Goal: Information Seeking & Learning: Learn about a topic

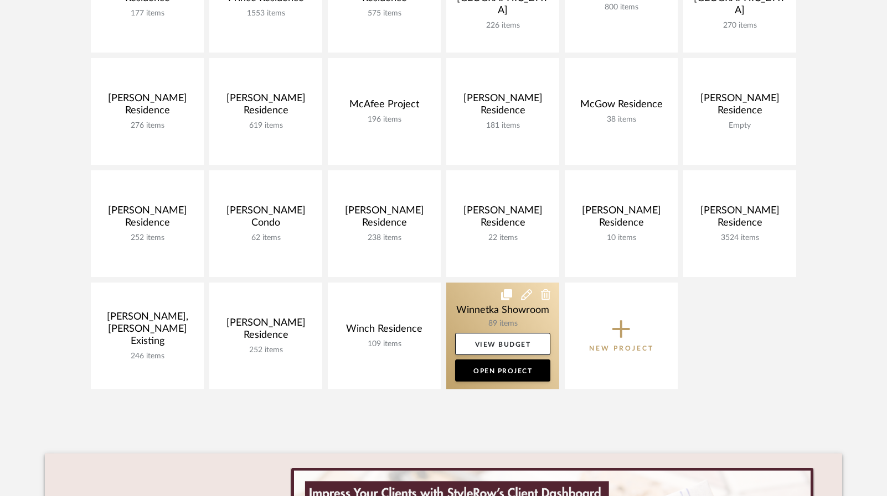
click at [491, 319] on link at bounding box center [502, 336] width 113 height 107
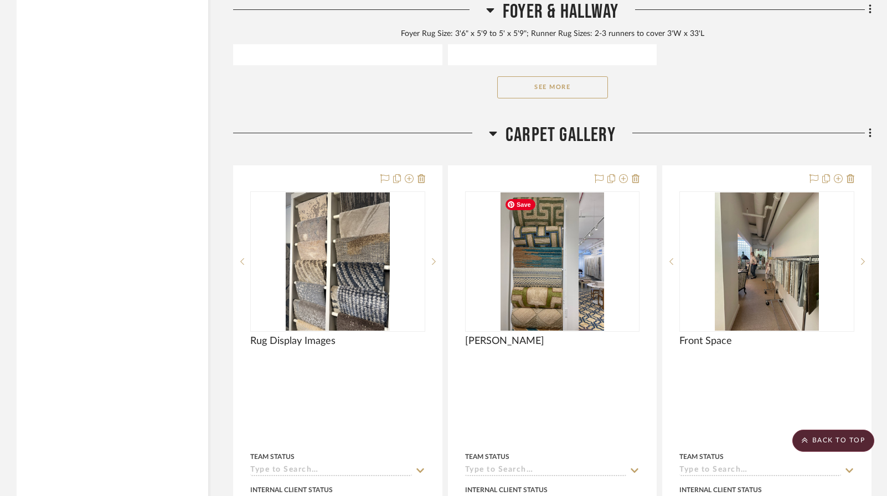
scroll to position [2214, 0]
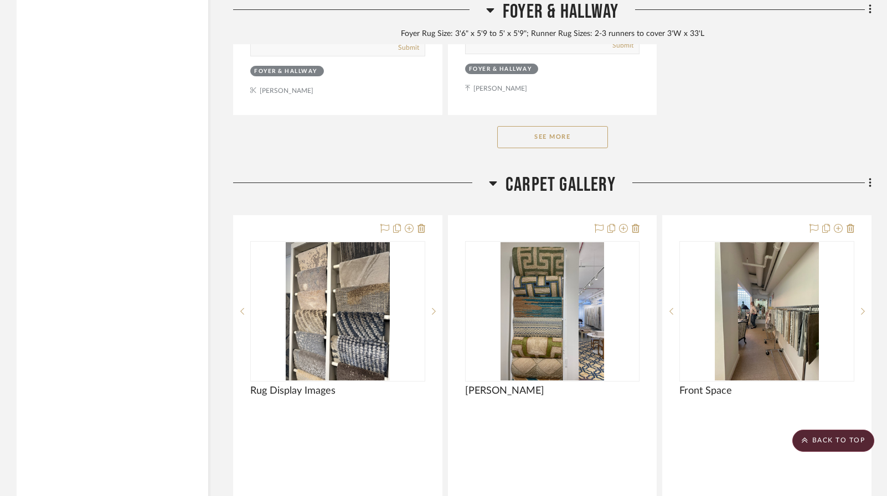
click at [567, 141] on button "See More" at bounding box center [552, 137] width 111 height 22
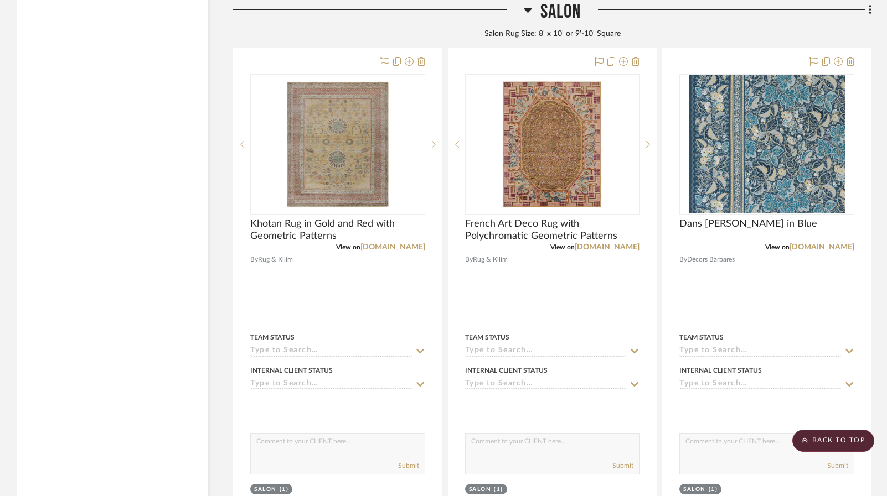
scroll to position [3431, 0]
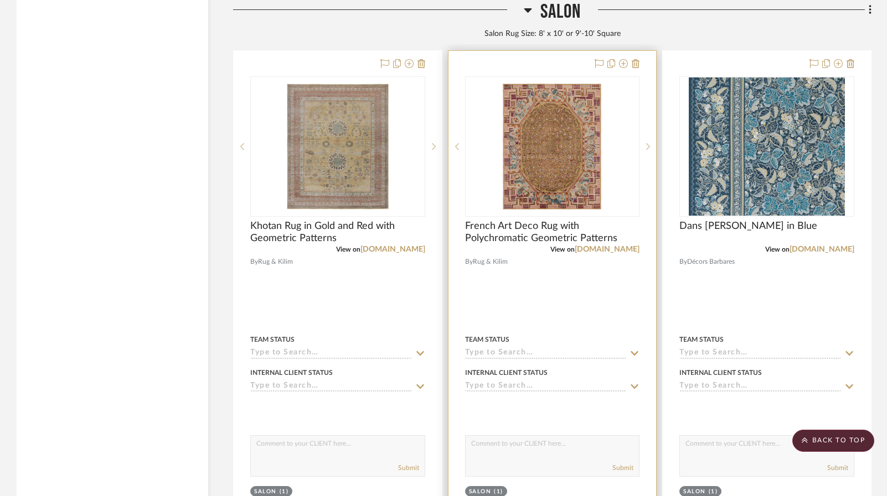
click at [540, 304] on div at bounding box center [552, 293] width 208 height 484
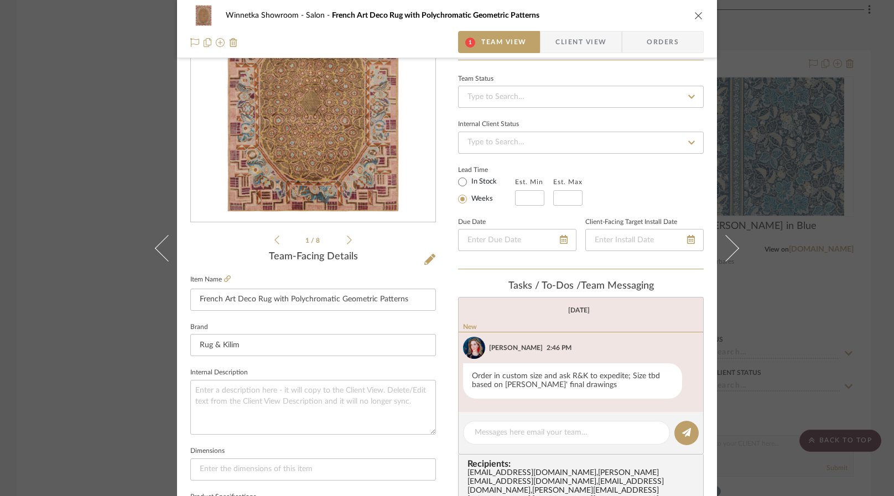
scroll to position [89, 0]
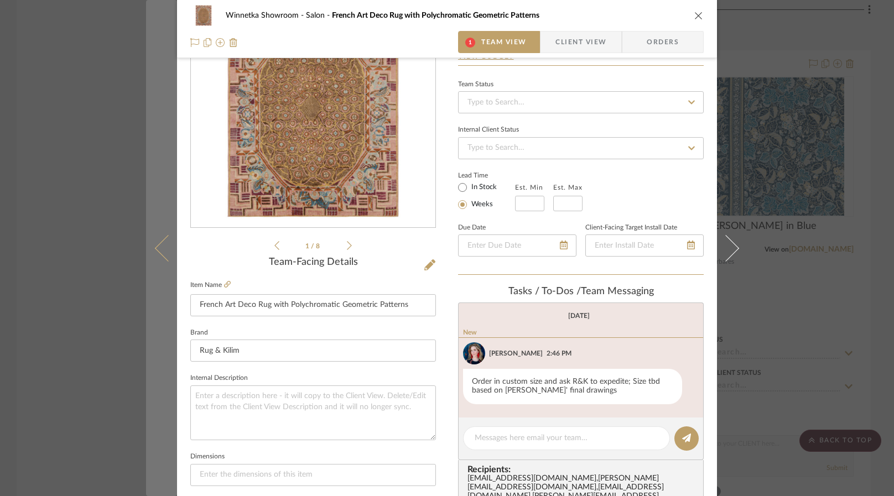
click at [155, 248] on icon at bounding box center [168, 248] width 27 height 27
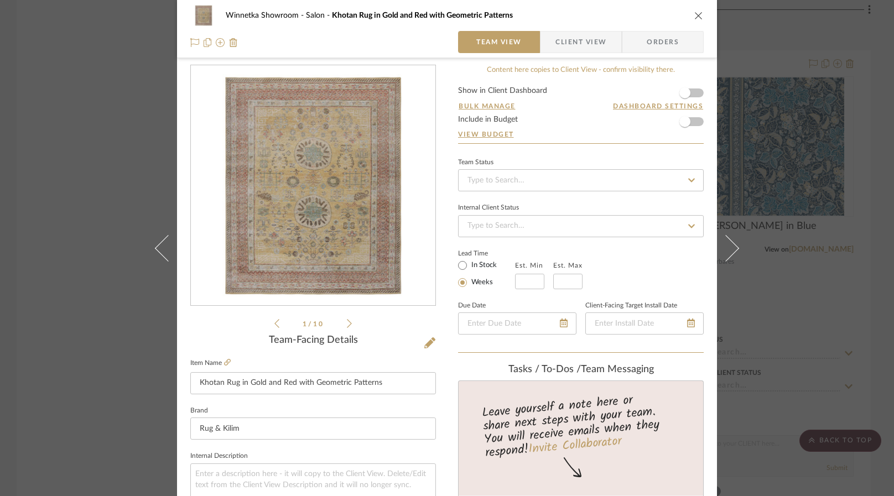
scroll to position [0, 0]
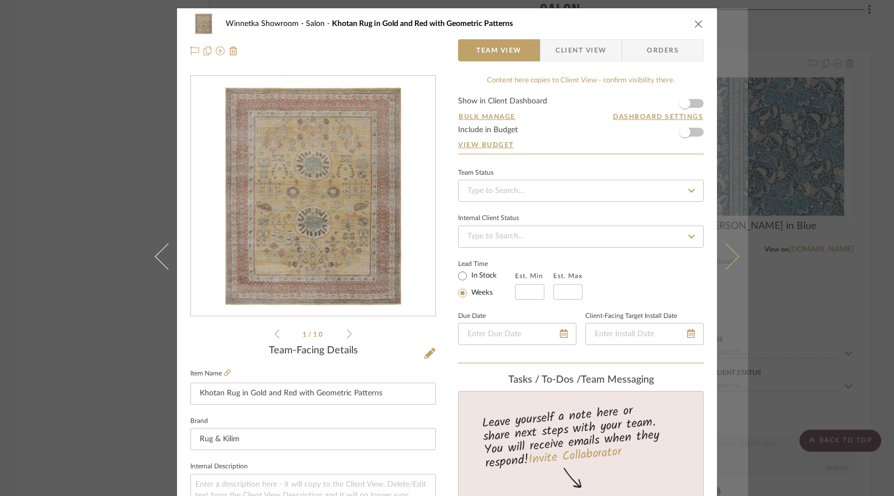
click at [735, 250] on button at bounding box center [732, 256] width 31 height 496
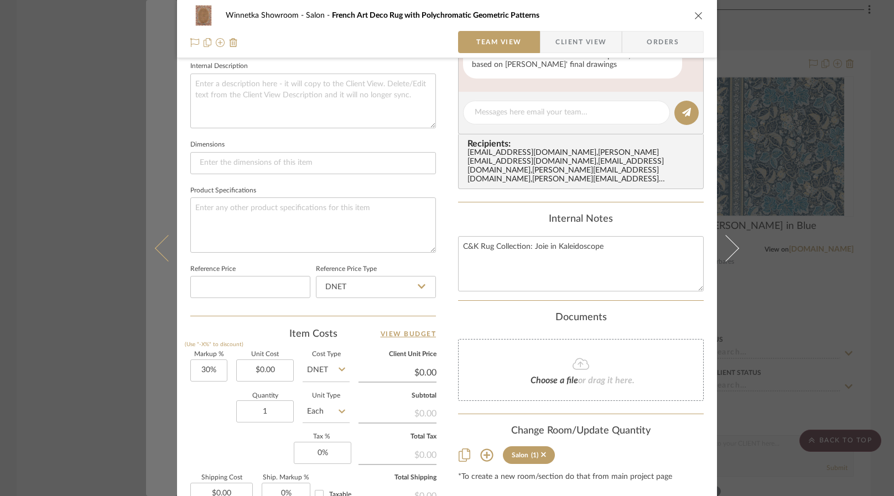
scroll to position [387, 0]
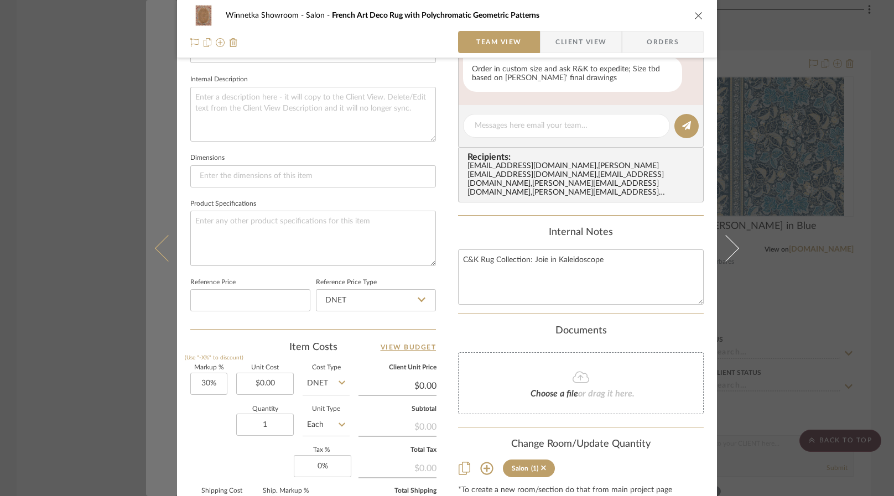
click at [158, 252] on icon at bounding box center [168, 248] width 27 height 27
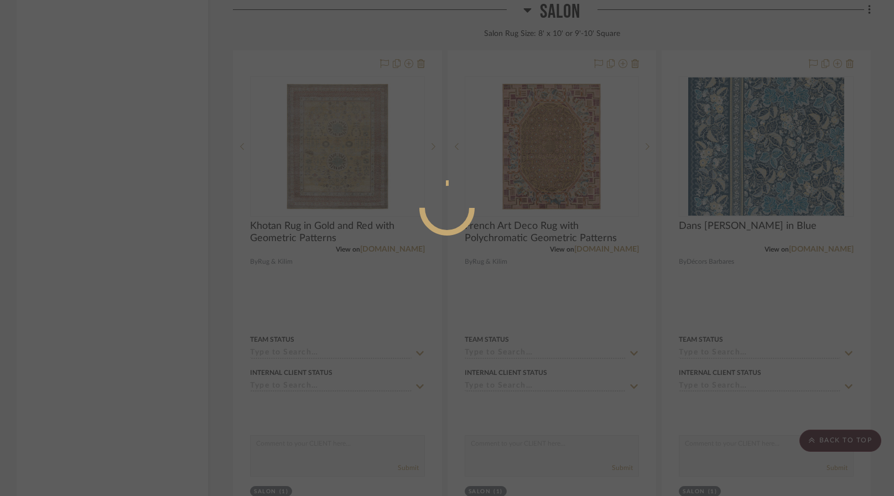
scroll to position [0, 0]
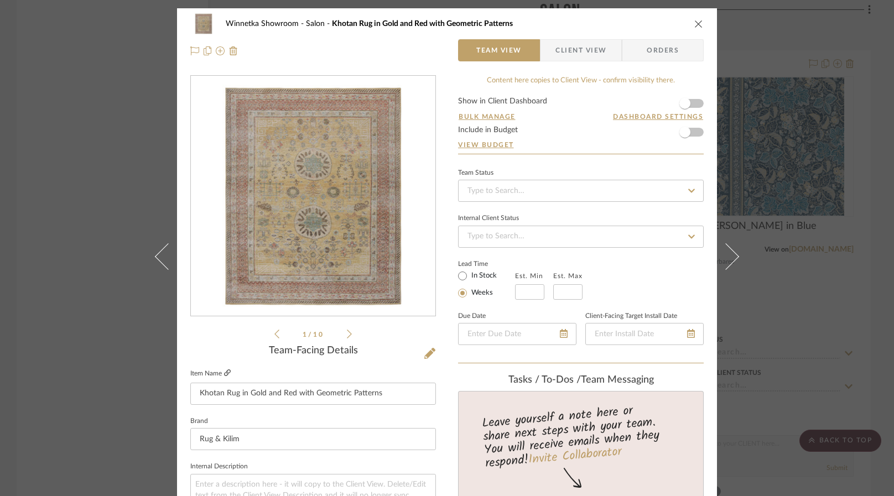
click at [224, 370] on icon at bounding box center [227, 373] width 7 height 7
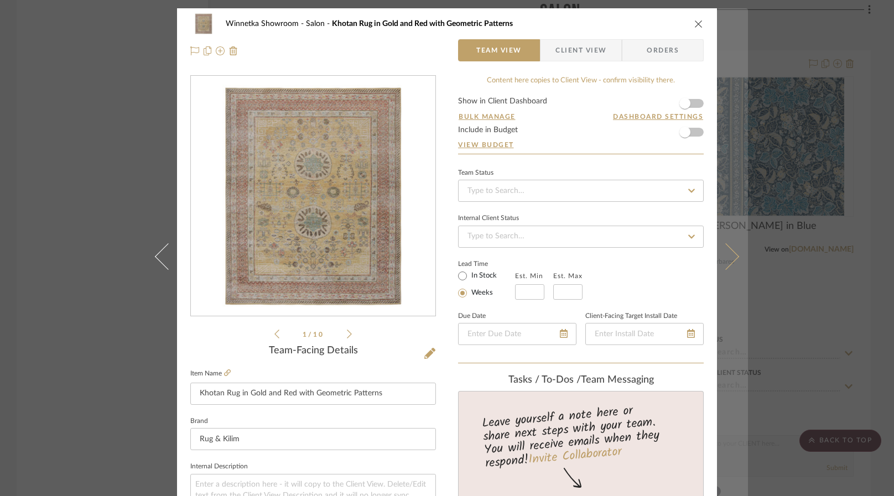
click at [726, 253] on icon at bounding box center [726, 256] width 27 height 27
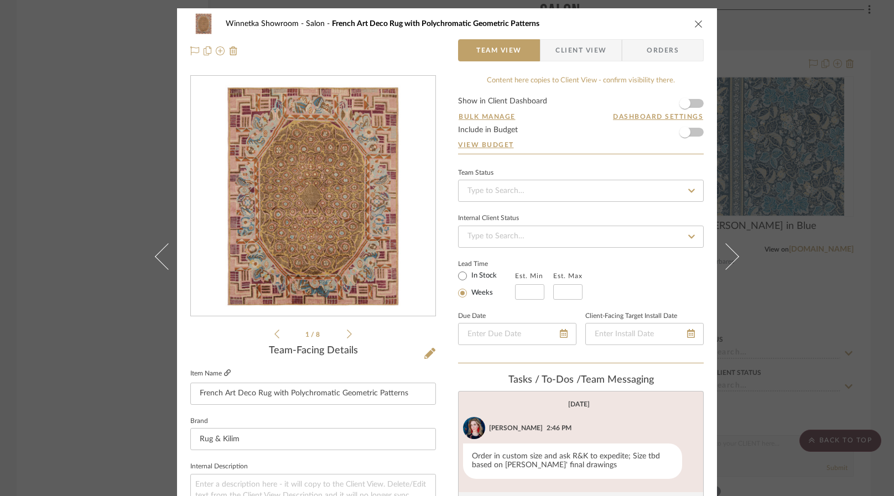
click at [225, 370] on icon at bounding box center [227, 373] width 7 height 7
click at [88, 283] on div "Winnetka Showroom Salon French Art Deco Rug with Polychromatic Geometric Patter…" at bounding box center [447, 248] width 894 height 496
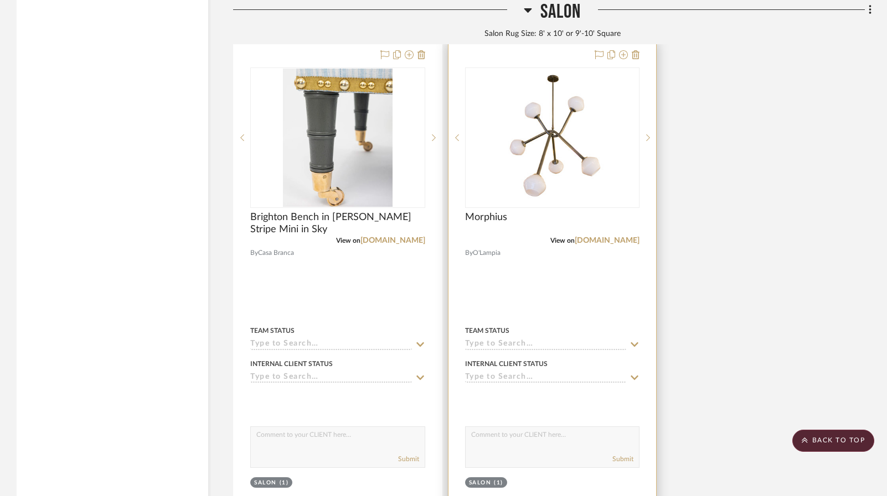
scroll to position [4372, 0]
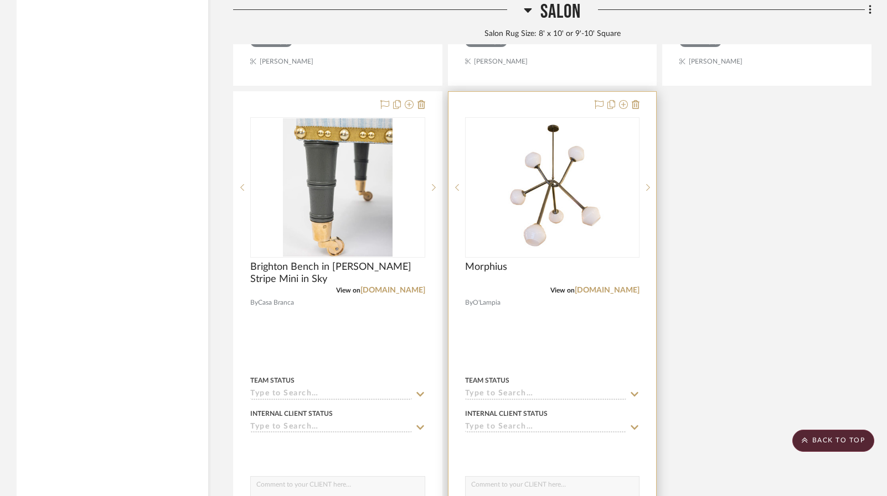
click at [566, 338] on div at bounding box center [552, 334] width 208 height 484
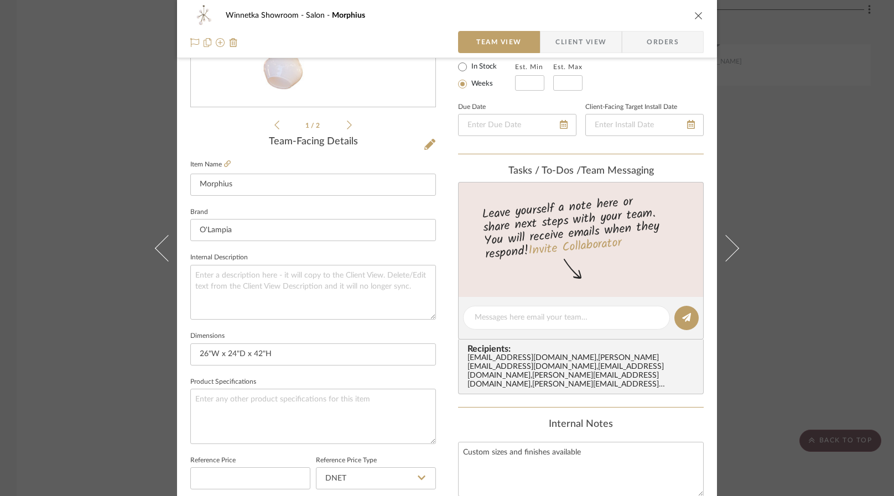
scroll to position [221, 0]
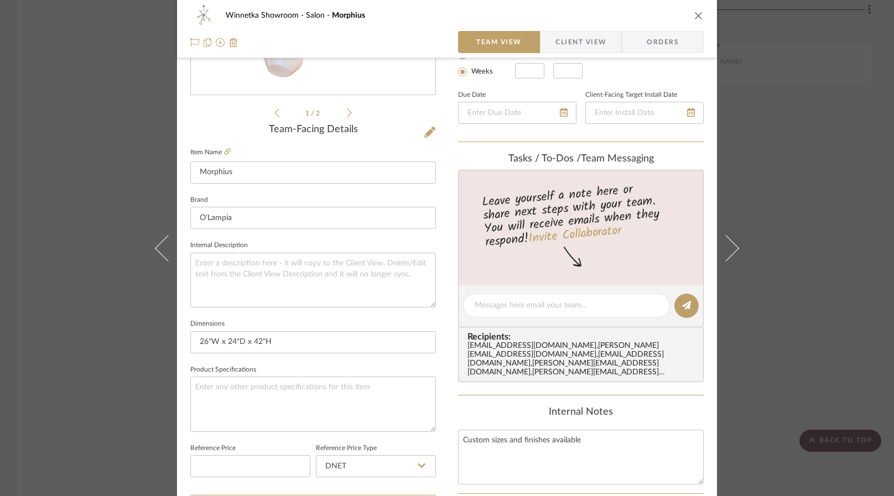
click at [91, 342] on div "Winnetka Showroom Salon Morphius Team View Client View Orders 1 / 2 Team-Facing…" at bounding box center [447, 248] width 894 height 496
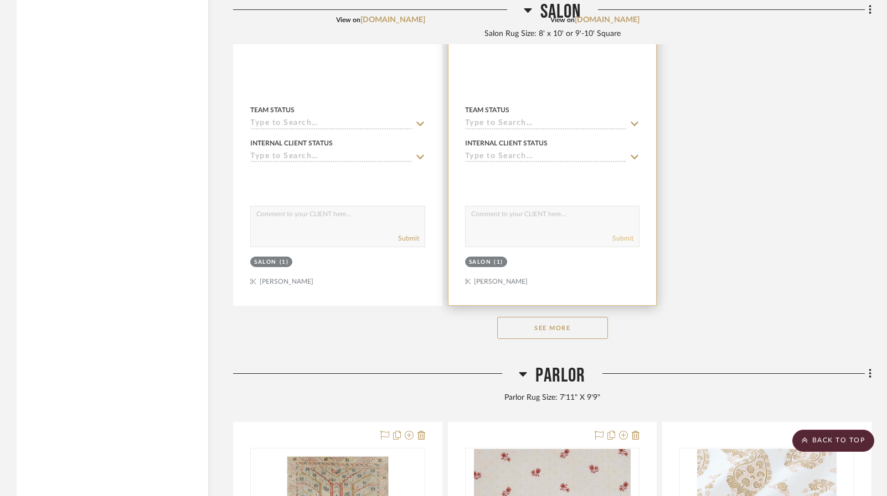
scroll to position [4649, 0]
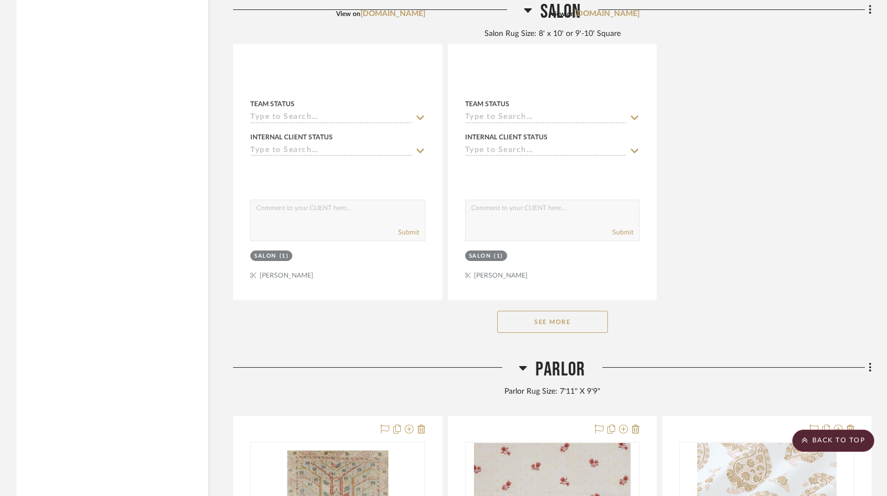
click at [552, 324] on button "See More" at bounding box center [552, 322] width 111 height 22
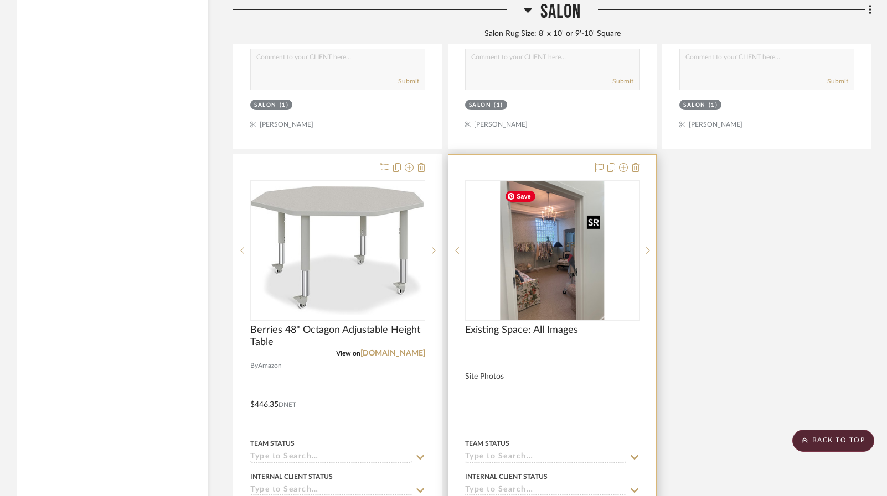
scroll to position [4815, 0]
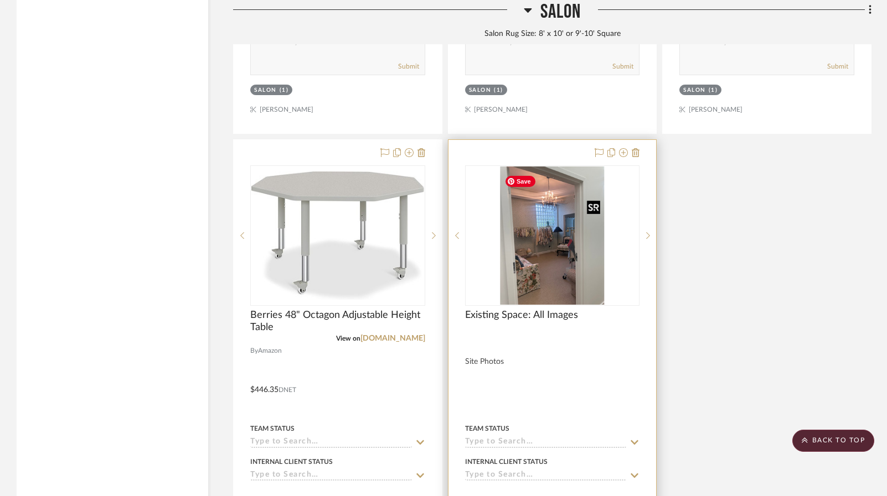
click at [551, 247] on img "0" at bounding box center [552, 236] width 104 height 138
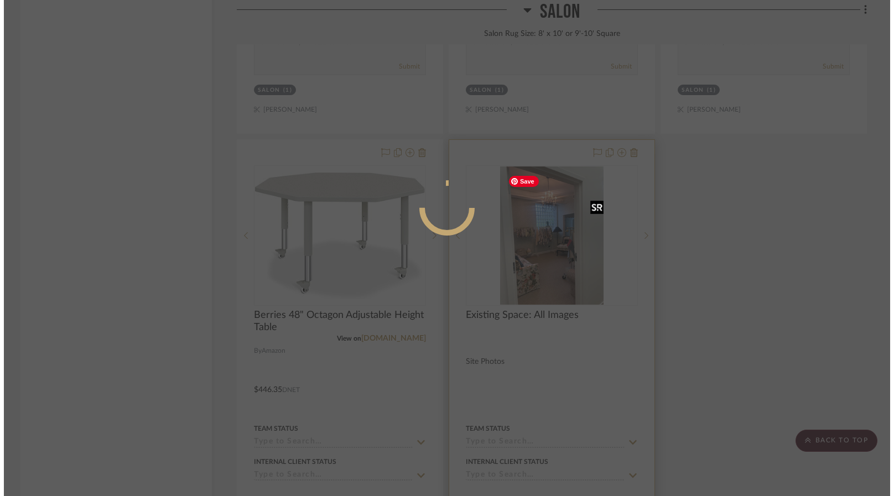
scroll to position [0, 0]
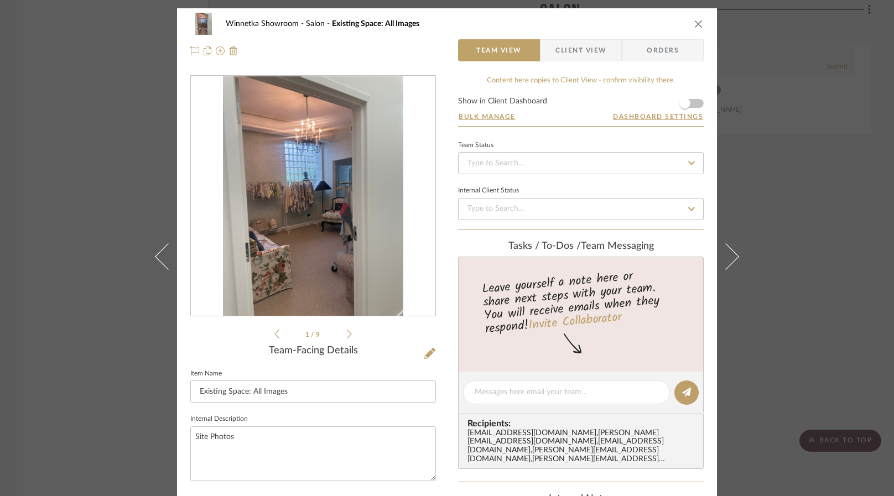
click at [786, 277] on div "Winnetka Showroom Salon Existing Space: All Images Team View Client View Orders…" at bounding box center [447, 248] width 894 height 496
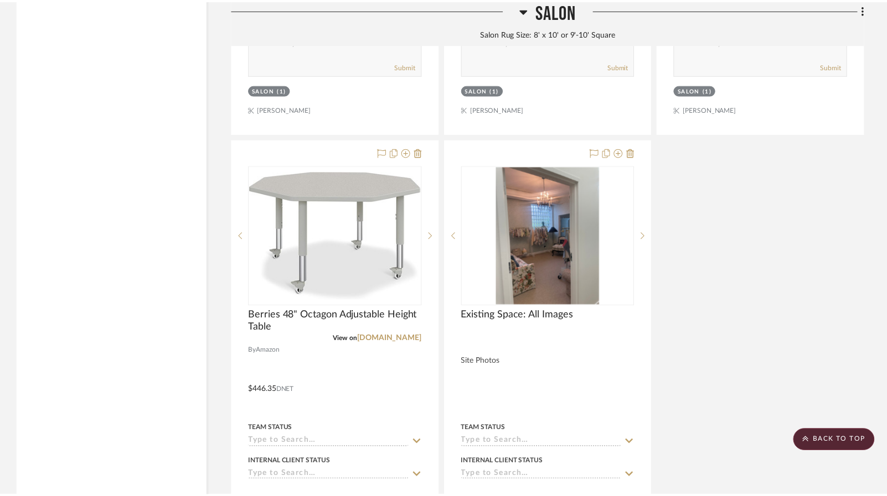
scroll to position [4815, 0]
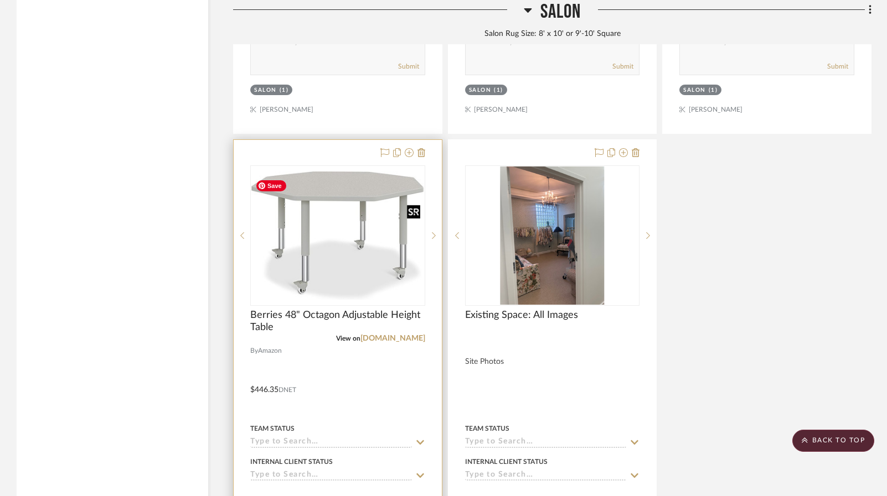
click at [0, 0] on img at bounding box center [0, 0] width 0 height 0
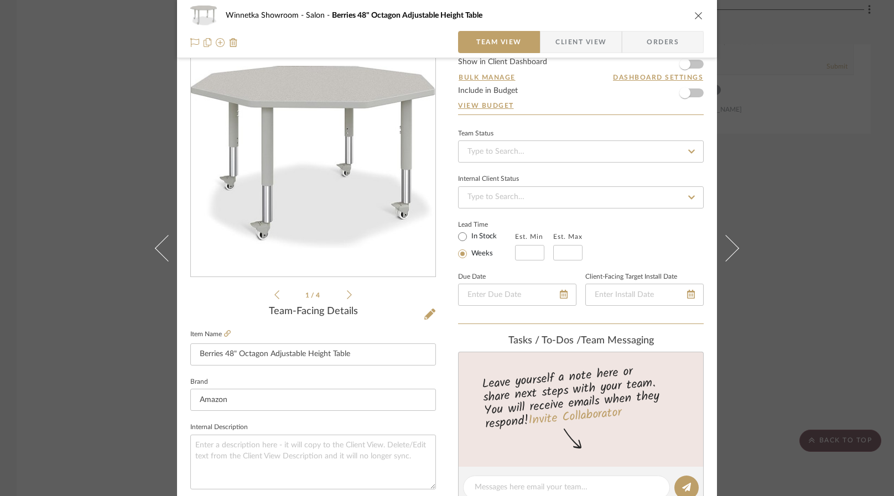
scroll to position [55, 0]
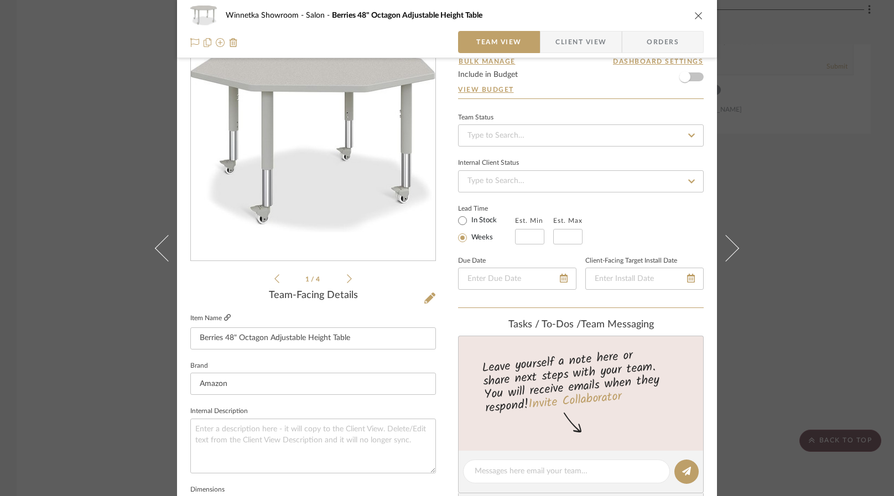
click at [224, 318] on icon at bounding box center [227, 317] width 7 height 7
